Goal: Task Accomplishment & Management: Use online tool/utility

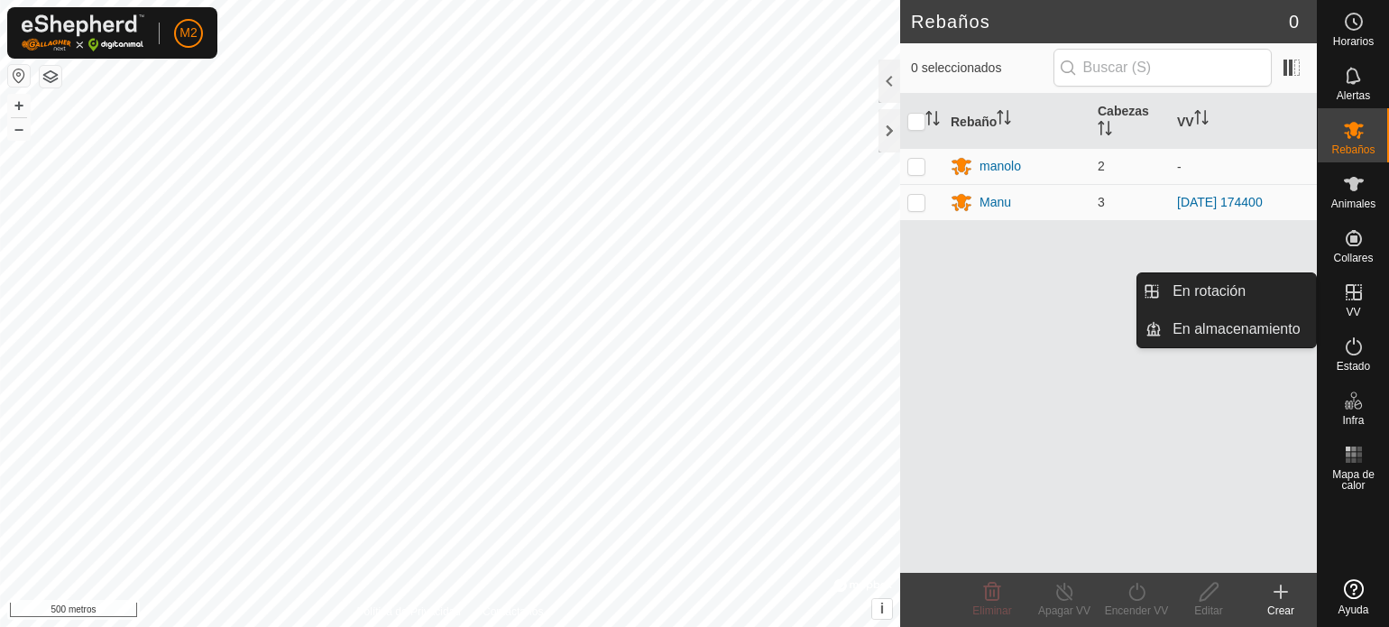
click at [1355, 295] on icon at bounding box center [1354, 292] width 22 height 22
click at [1246, 295] on link "En rotación" at bounding box center [1239, 291] width 154 height 36
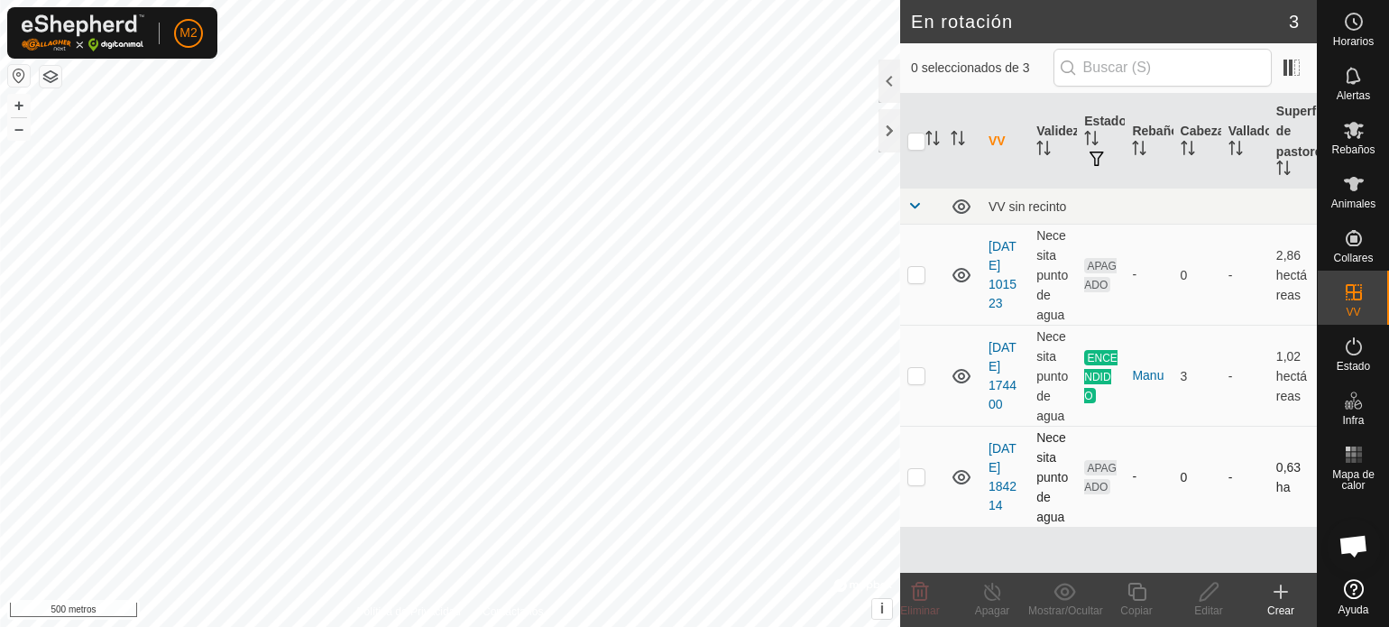
click at [920, 482] on p-checkbox at bounding box center [916, 476] width 18 height 14
checkbox input "true"
click at [1206, 604] on font "Editar" at bounding box center [1208, 610] width 28 height 13
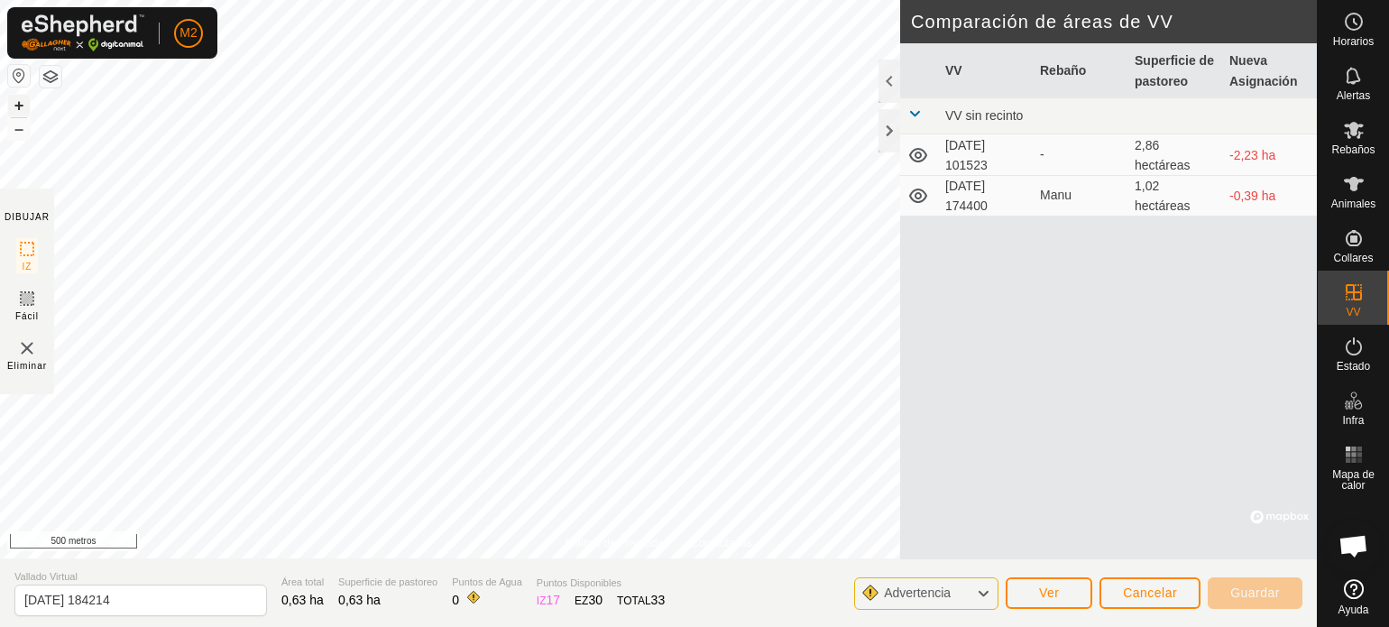
click at [21, 97] on font "+" at bounding box center [19, 105] width 10 height 19
click at [13, 106] on button "+" at bounding box center [19, 106] width 22 height 22
click at [23, 105] on button "+" at bounding box center [19, 106] width 22 height 22
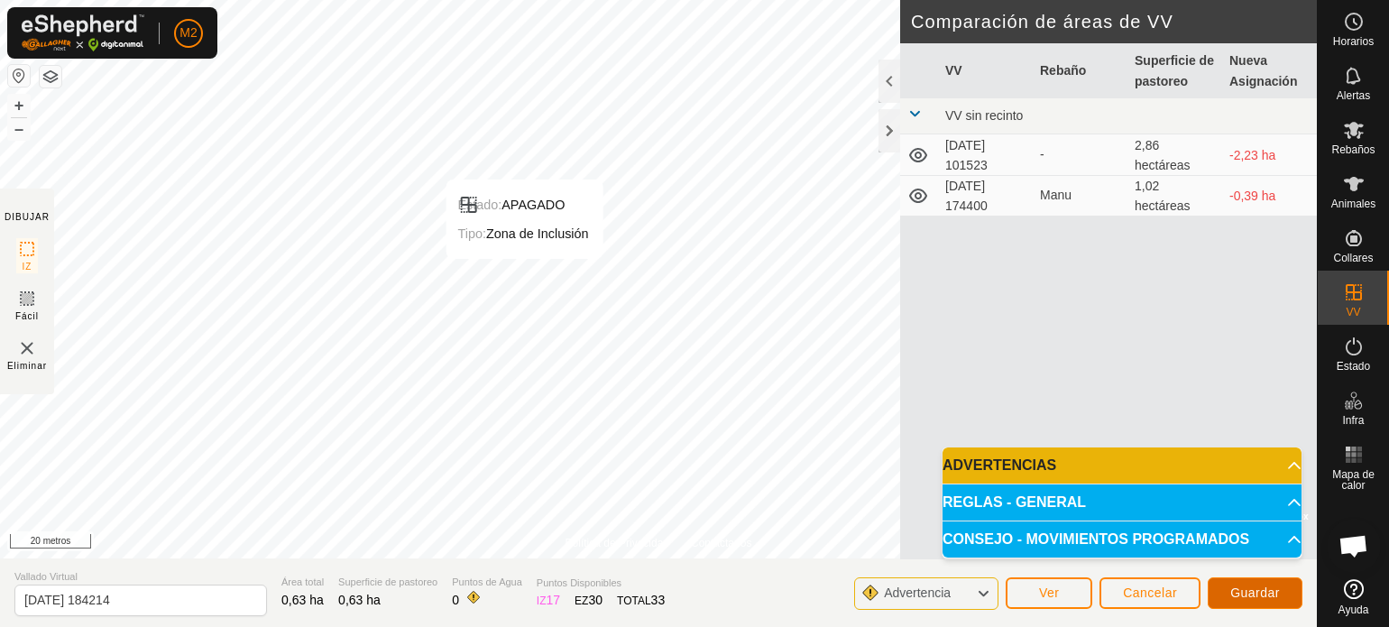
click at [1254, 591] on font "Guardar" at bounding box center [1255, 592] width 50 height 14
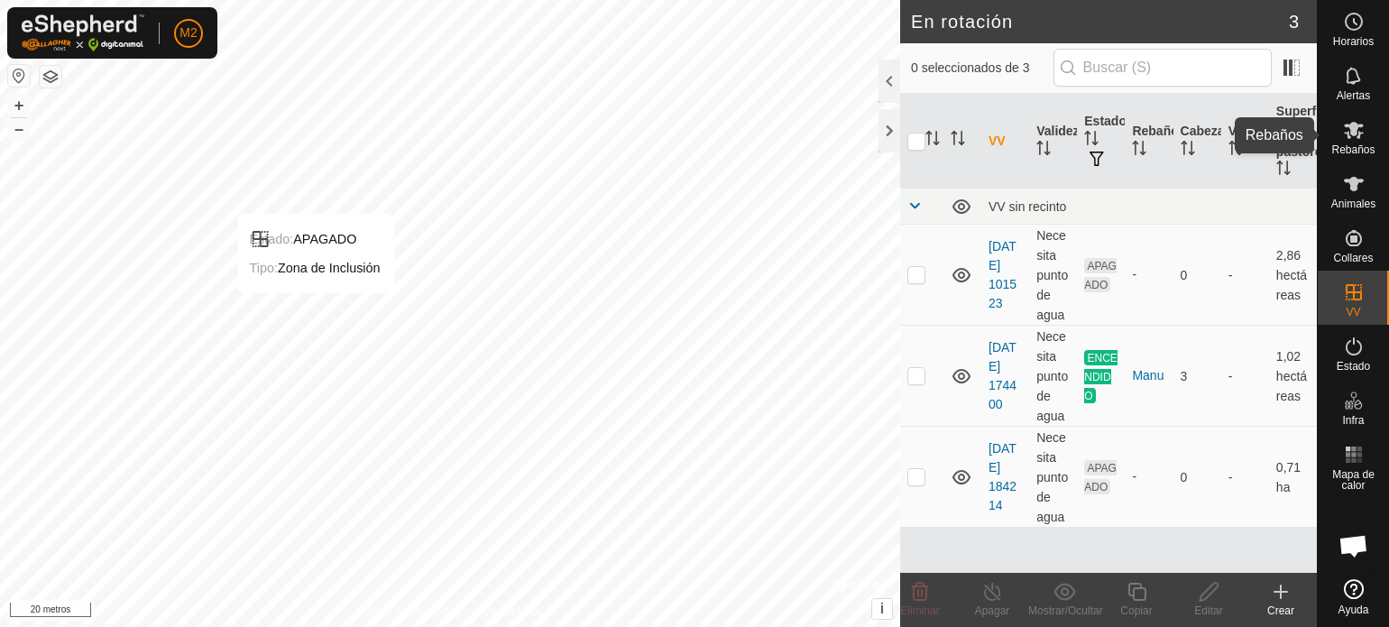
click at [1356, 141] on es-mob-svg-icon at bounding box center [1354, 129] width 32 height 29
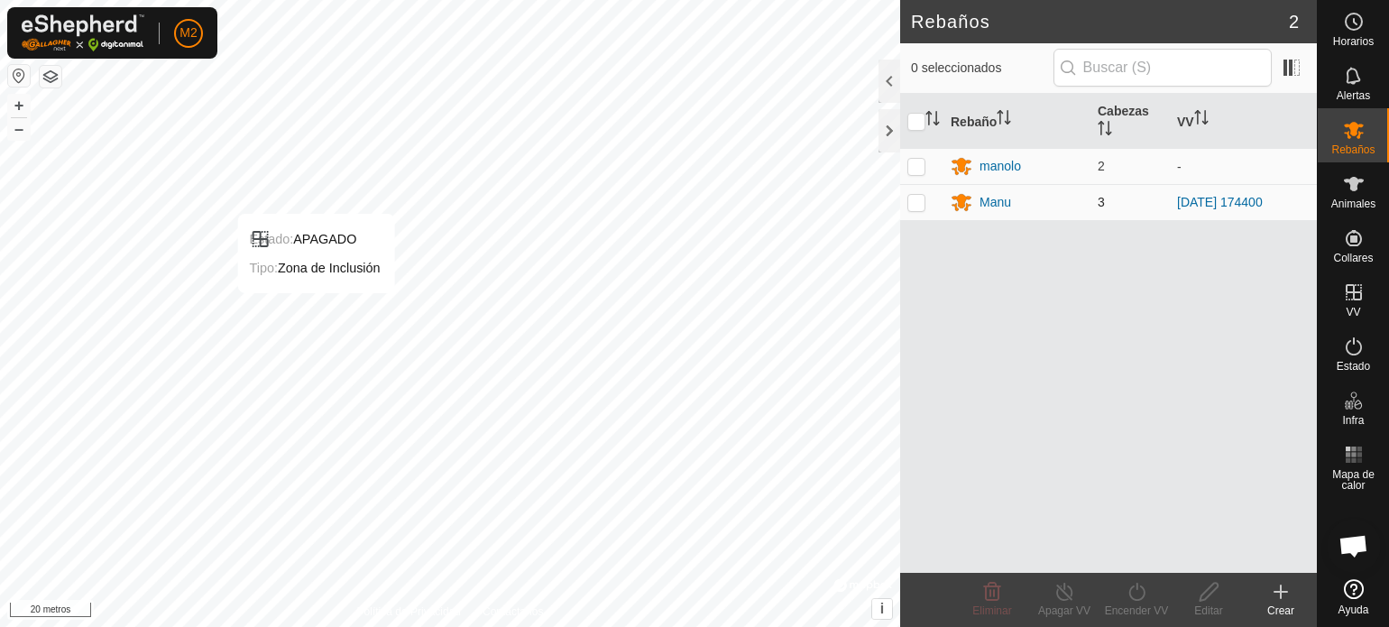
click at [920, 204] on p-checkbox at bounding box center [916, 202] width 18 height 14
checkbox input "true"
click at [1070, 598] on line at bounding box center [1064, 592] width 14 height 14
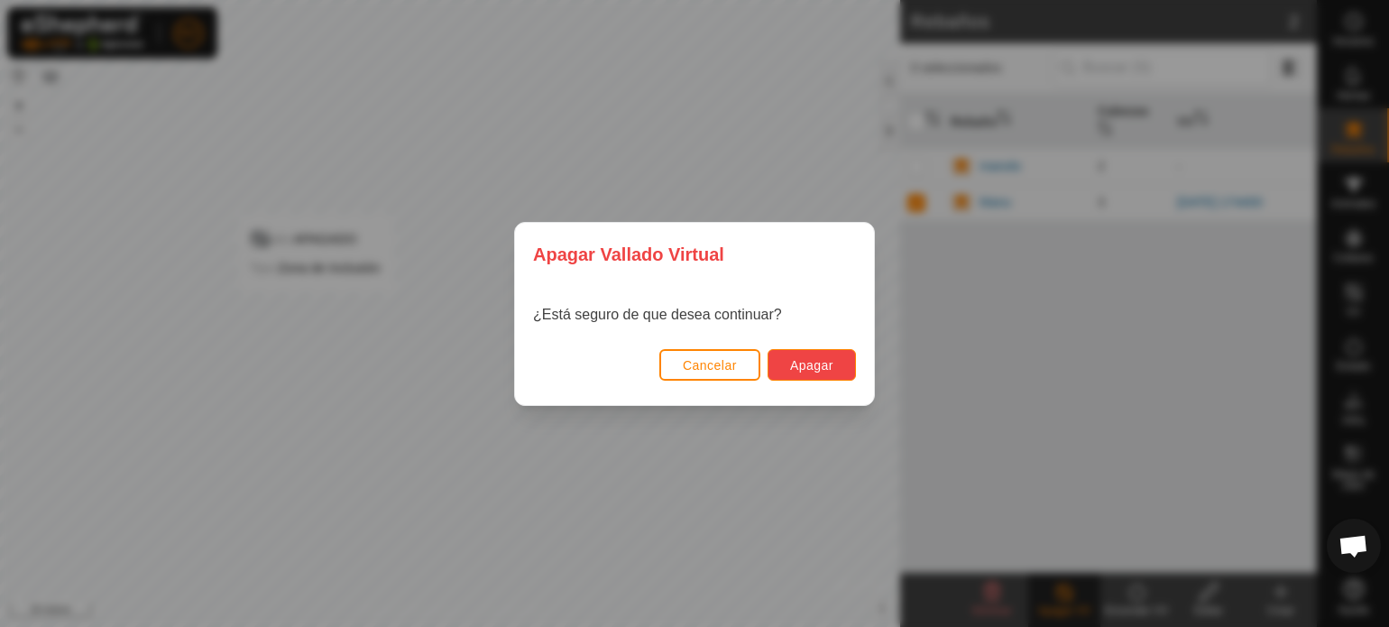
click at [829, 360] on font "Apagar" at bounding box center [811, 365] width 43 height 14
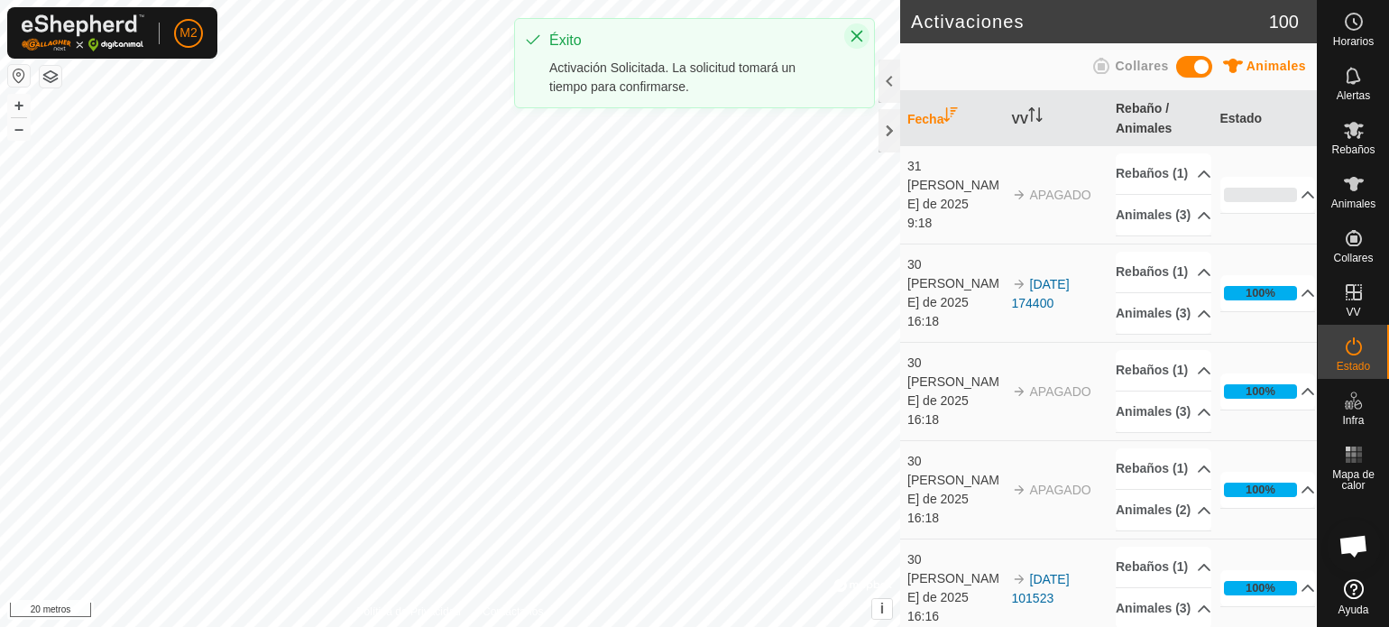
click at [861, 32] on icon "Cerca" at bounding box center [857, 37] width 12 height 12
